Goal: Transaction & Acquisition: Purchase product/service

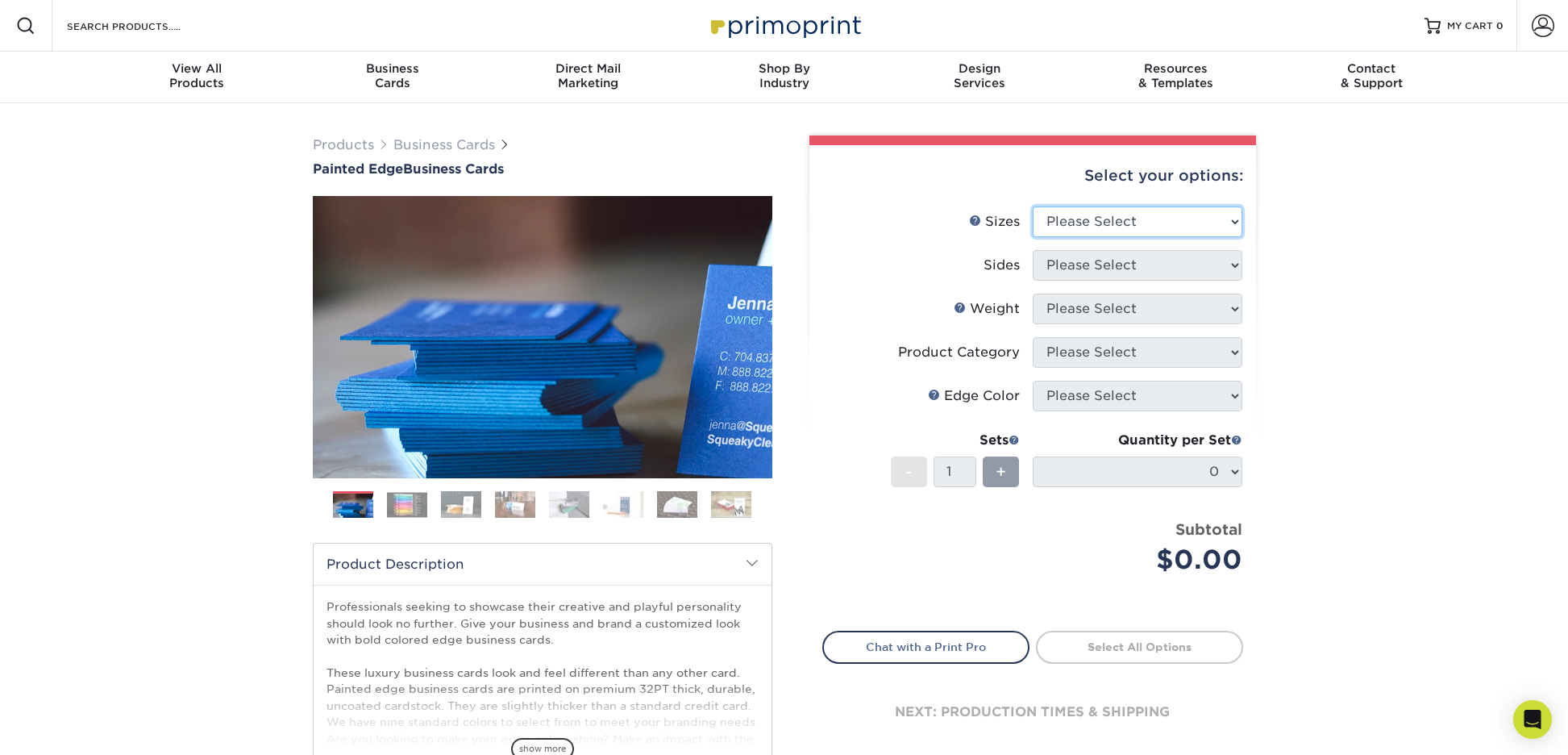
click at [1116, 217] on select "Please Select 2" x 3.5" - Standard 2.125" x 3.375" - European 2.5" x 2.5" - Squ…" at bounding box center [1137, 221] width 210 height 30
click at [355, 143] on link "Products" at bounding box center [343, 145] width 61 height 15
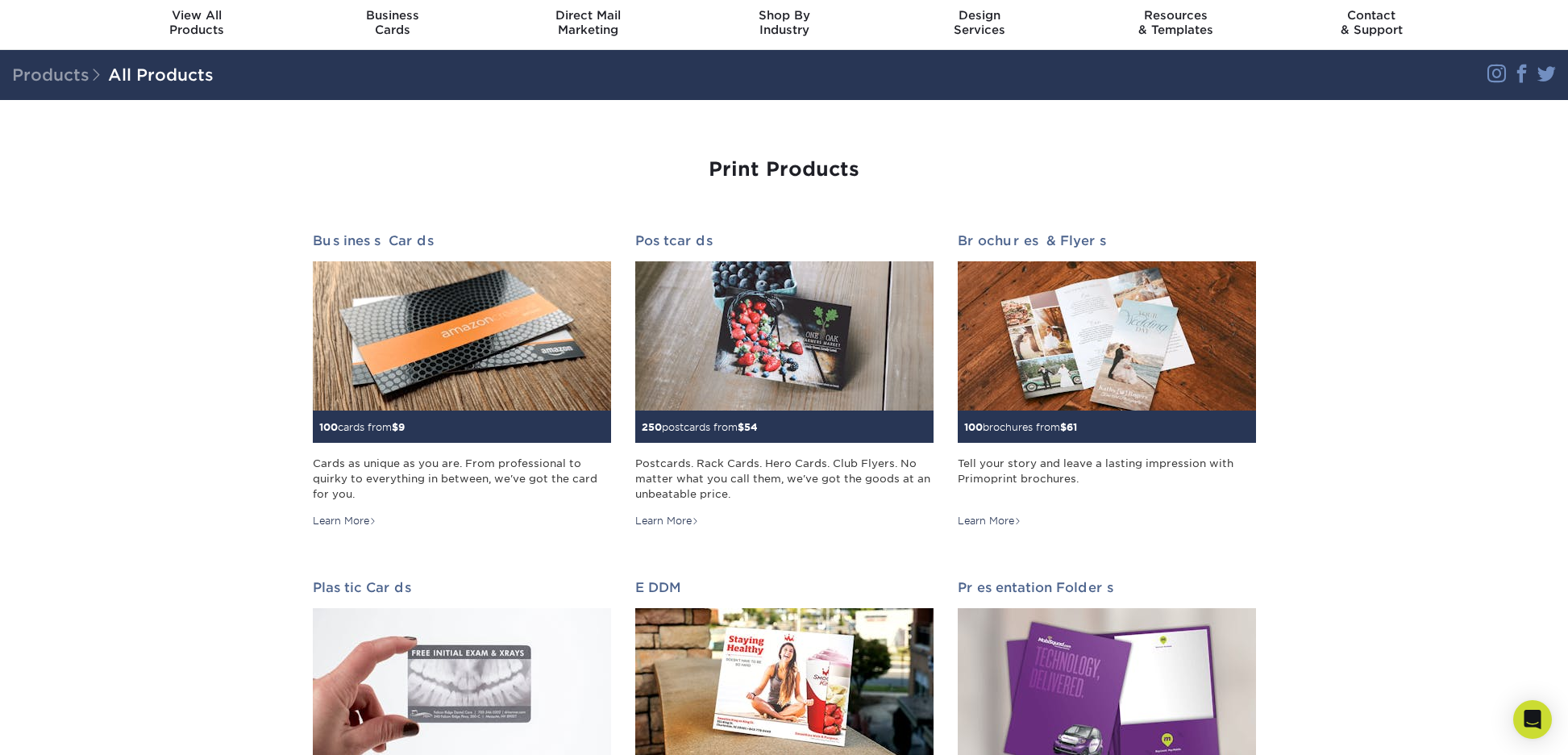
scroll to position [63, 0]
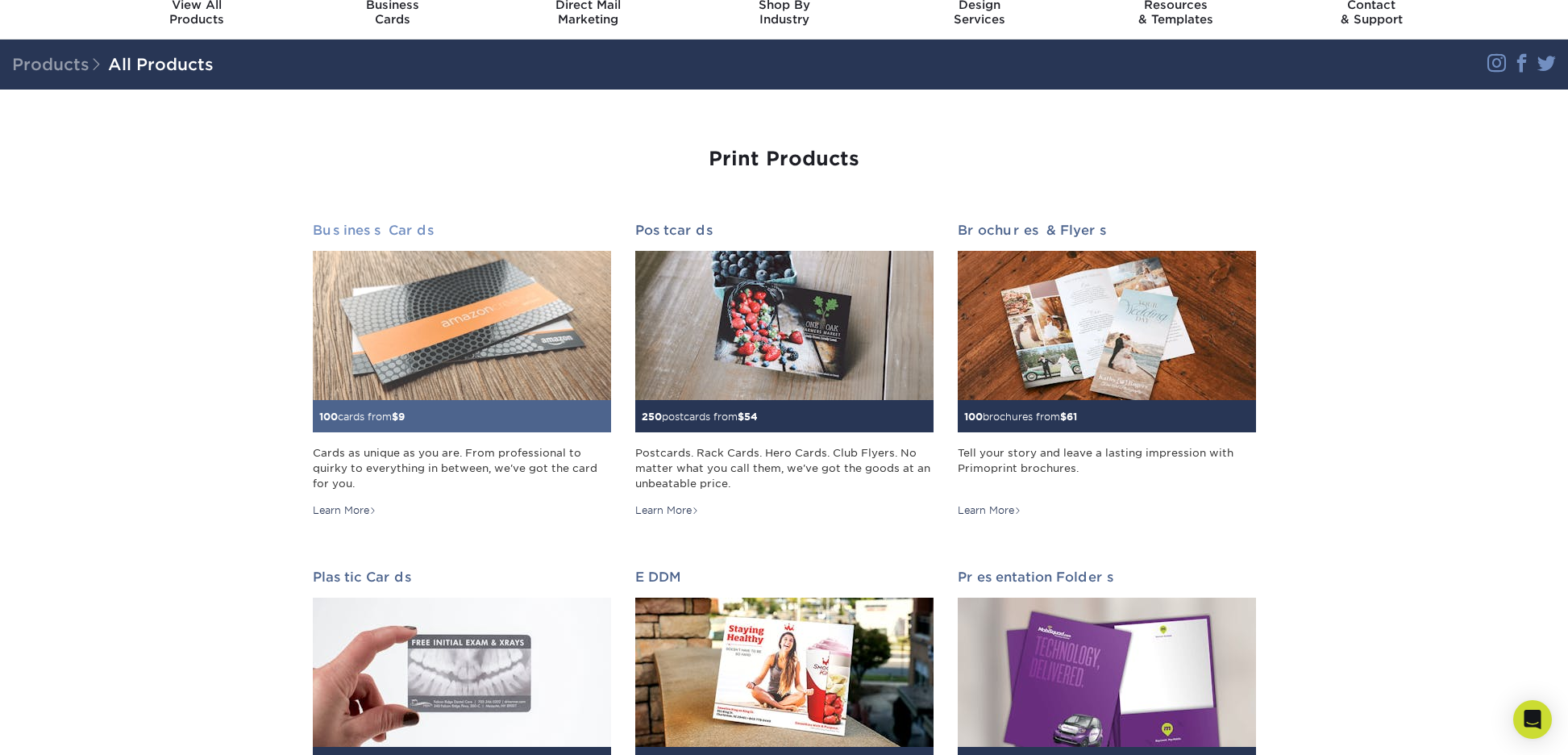
click at [498, 320] on img at bounding box center [462, 325] width 298 height 149
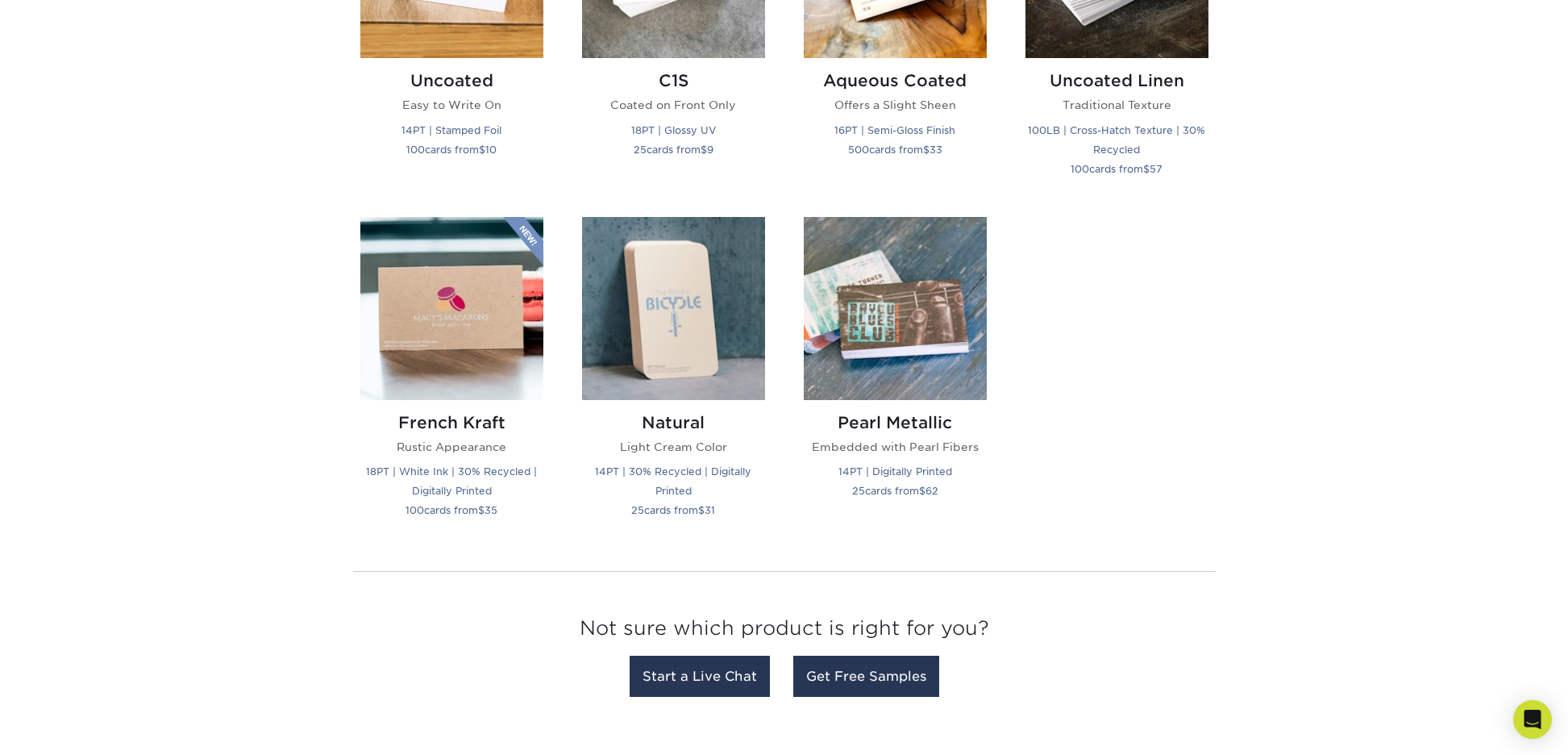
scroll to position [1723, 0]
